Goal: Task Accomplishment & Management: Use online tool/utility

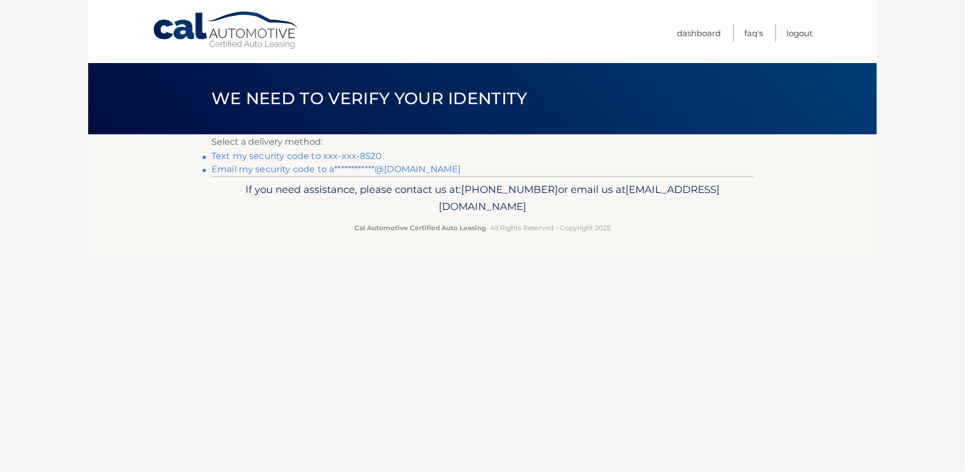
click at [249, 169] on link "**********" at bounding box center [335, 169] width 249 height 10
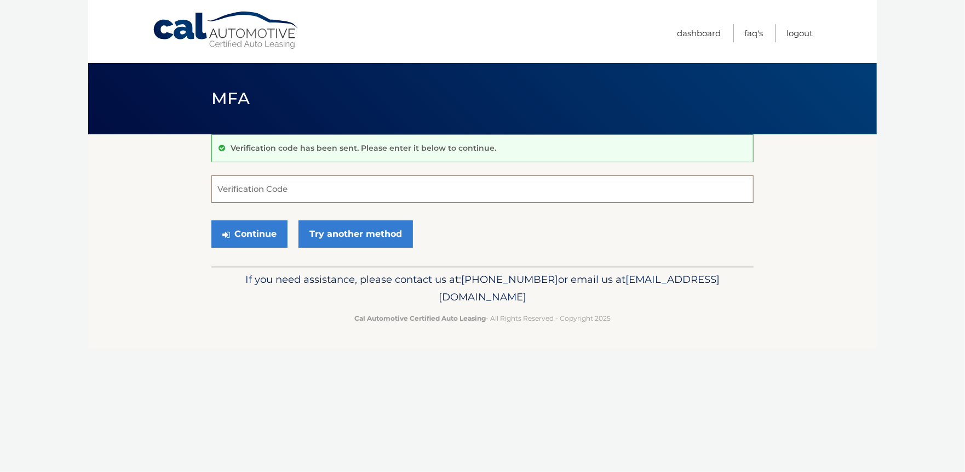
click at [247, 187] on input "Verification Code" at bounding box center [482, 188] width 542 height 27
type input "394384"
click at [250, 233] on button "Continue" at bounding box center [249, 233] width 76 height 27
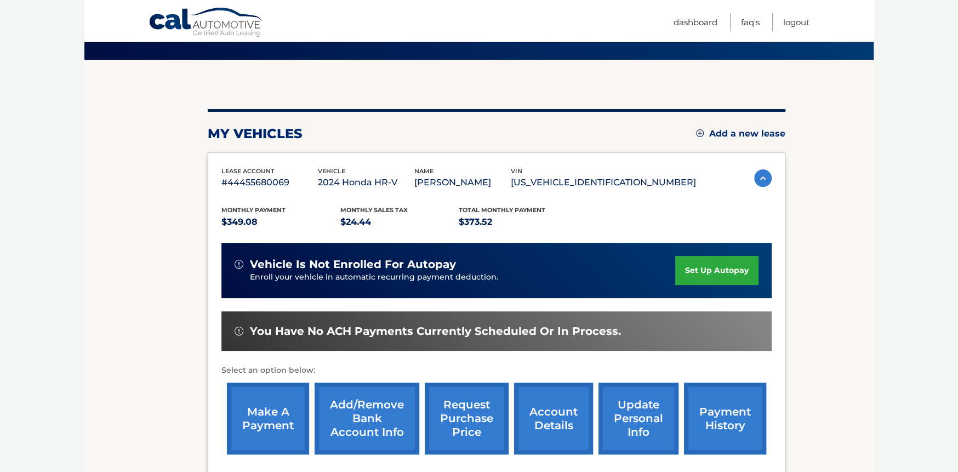
scroll to position [110, 0]
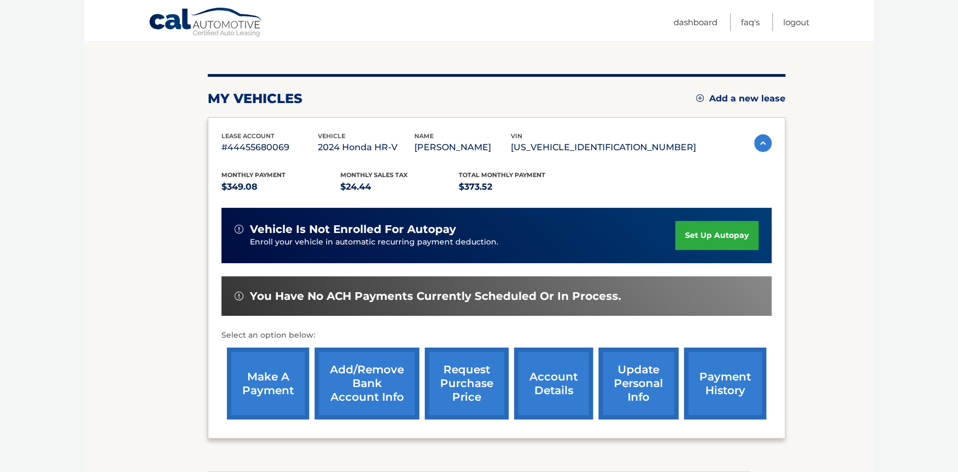
click at [276, 391] on link "make a payment" at bounding box center [268, 383] width 82 height 72
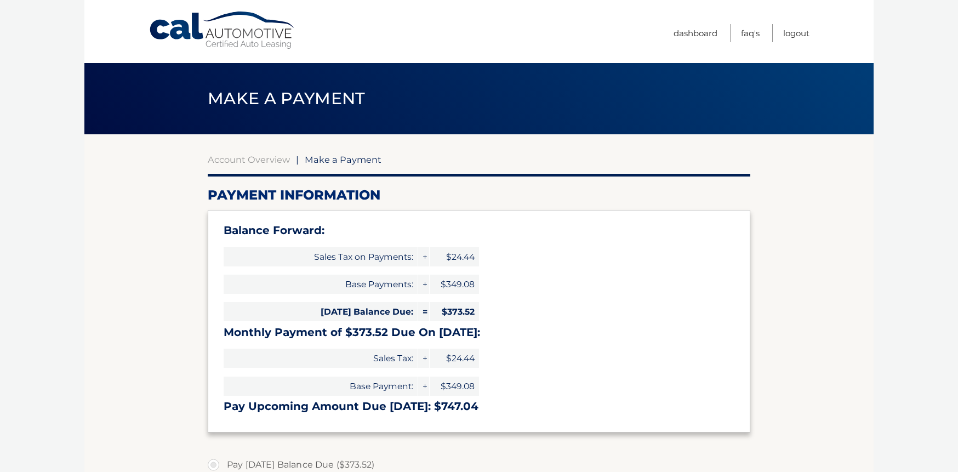
select select "NTM3YjI3OTktMmQ3Zi00NDU4LWFhYmUtZDI5NjZkYzViM2Qx"
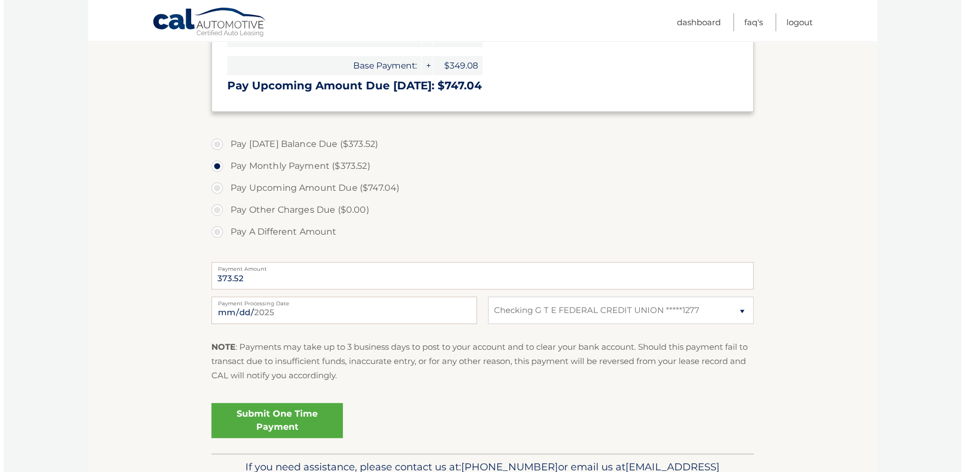
scroll to position [329, 0]
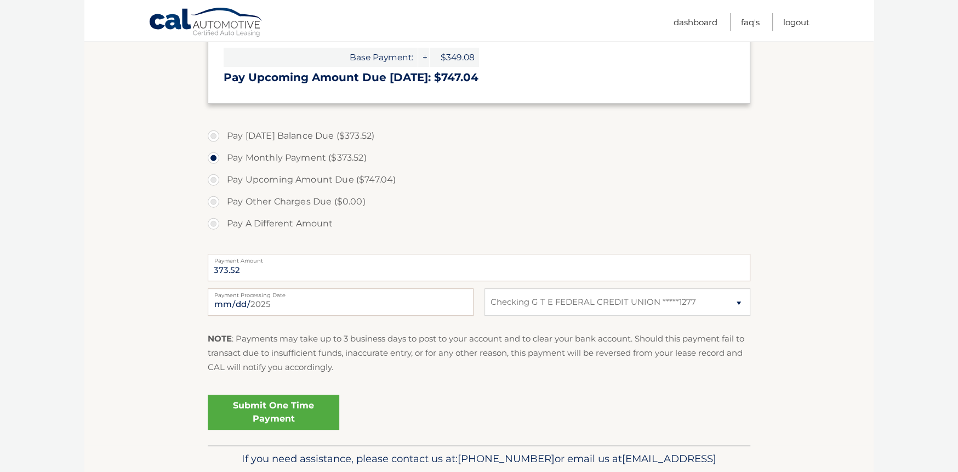
click at [271, 407] on link "Submit One Time Payment" at bounding box center [273, 411] width 131 height 35
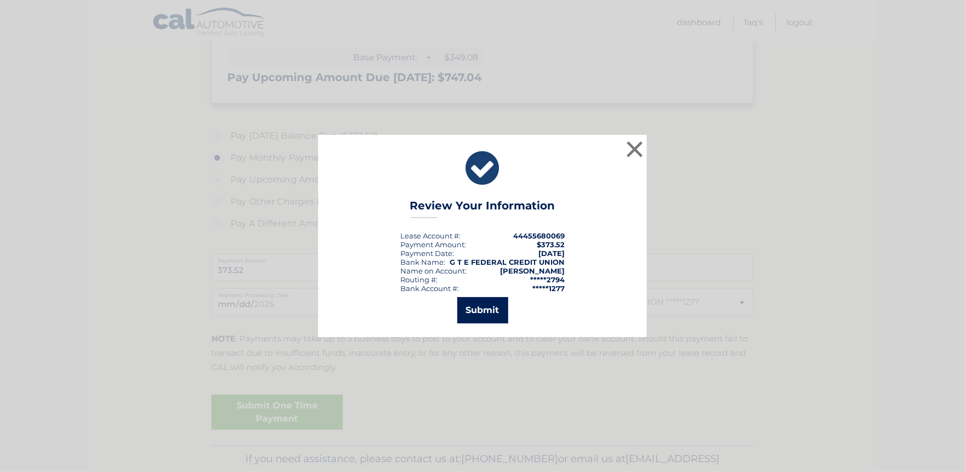
click at [488, 302] on button "Submit" at bounding box center [482, 310] width 51 height 26
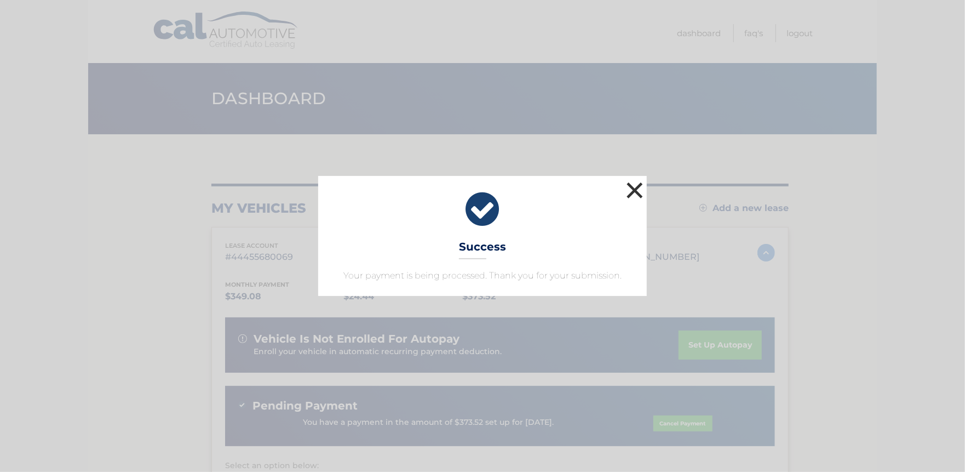
click at [635, 191] on button "×" at bounding box center [635, 190] width 22 height 22
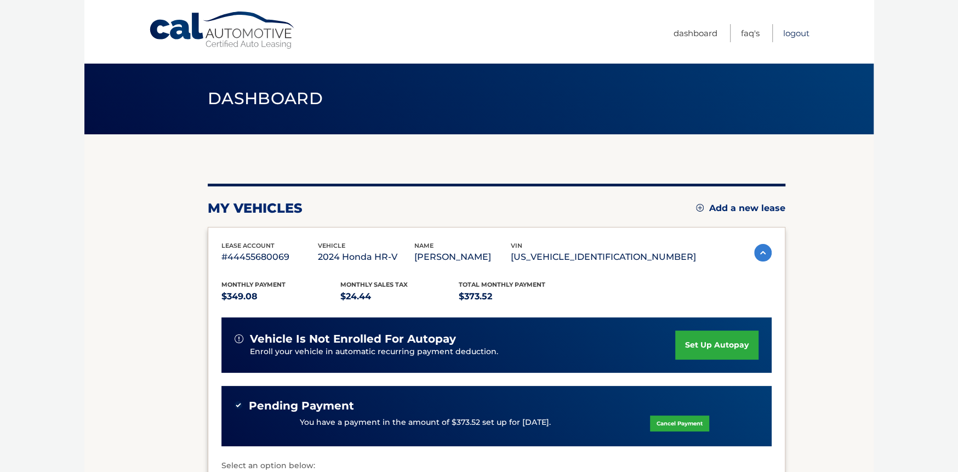
click at [788, 30] on link "Logout" at bounding box center [796, 33] width 26 height 18
